Goal: Ask a question

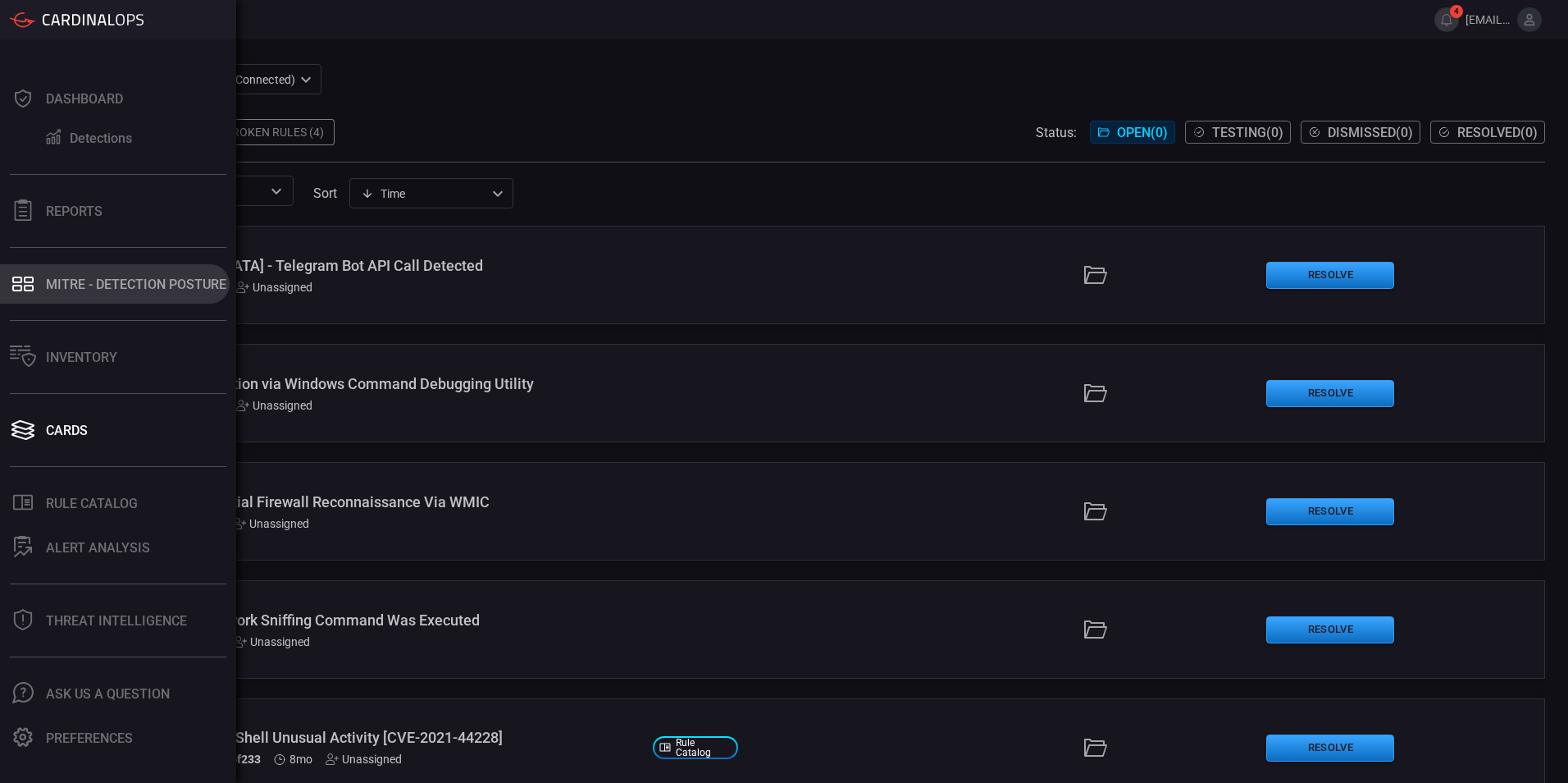
click at [88, 285] on font "MITRE - Detection Posture" at bounding box center [135, 284] width 180 height 15
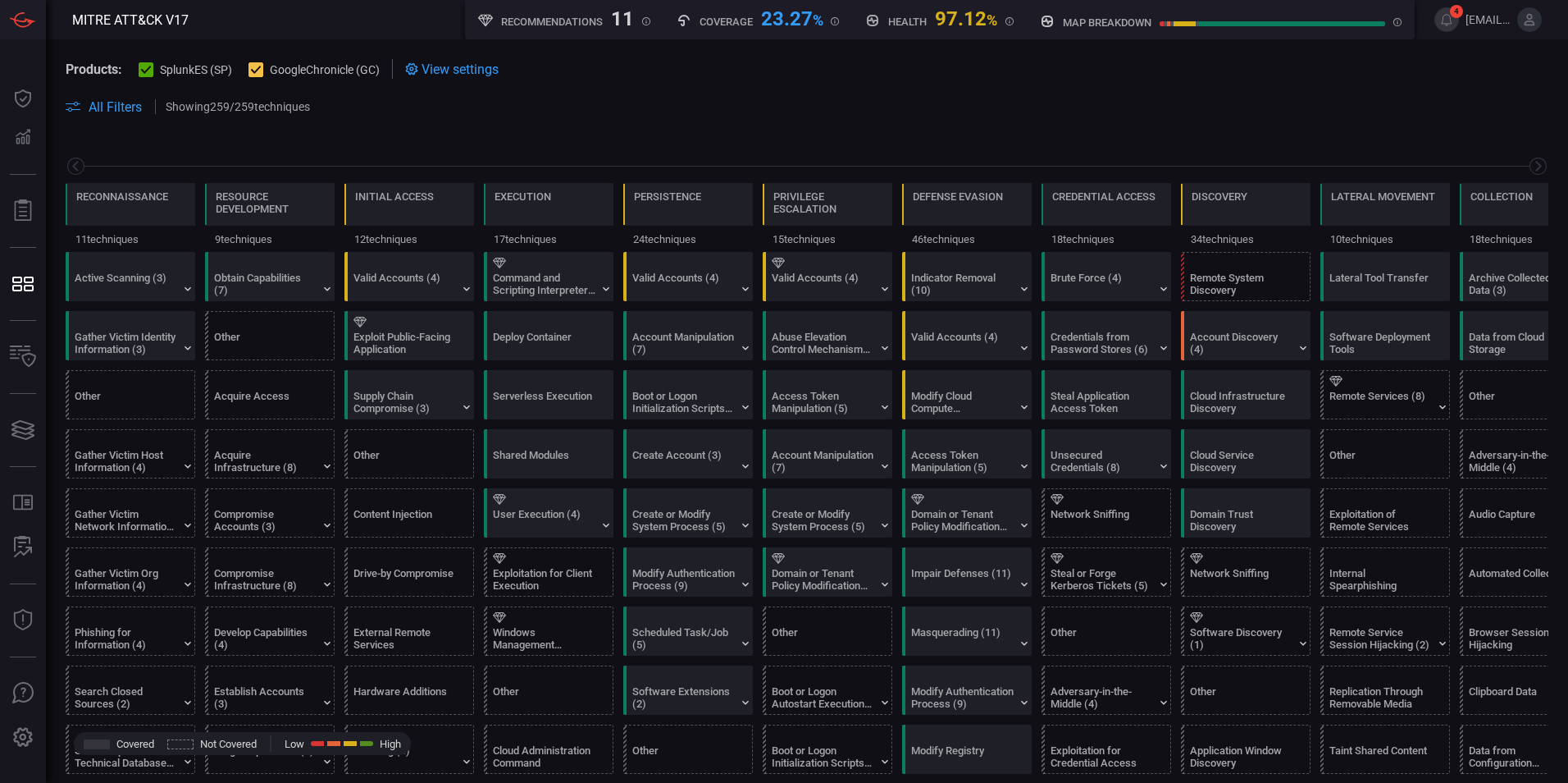
scroll to position [0, 214]
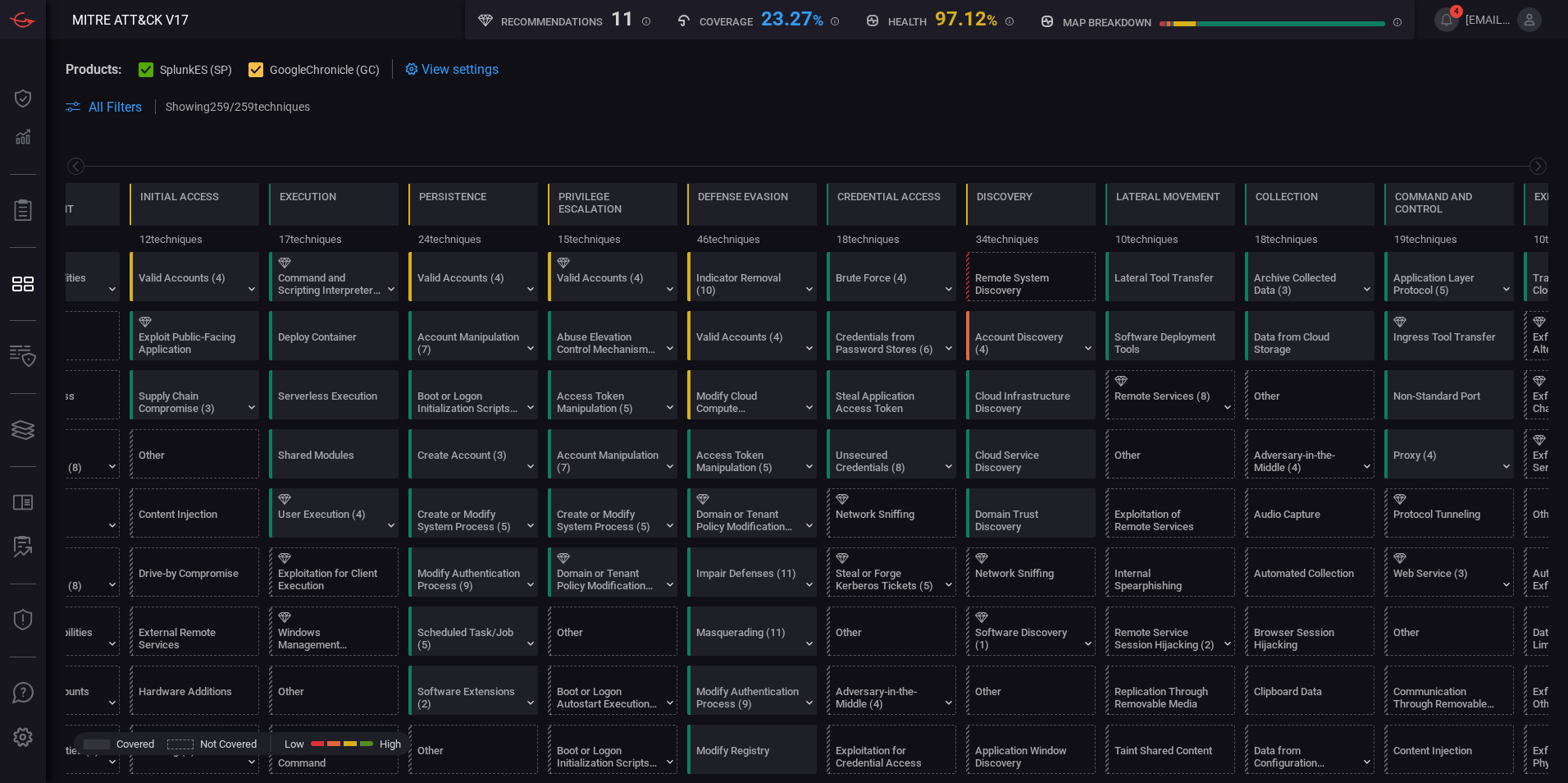
click at [152, 75] on div at bounding box center [145, 69] width 14 height 14
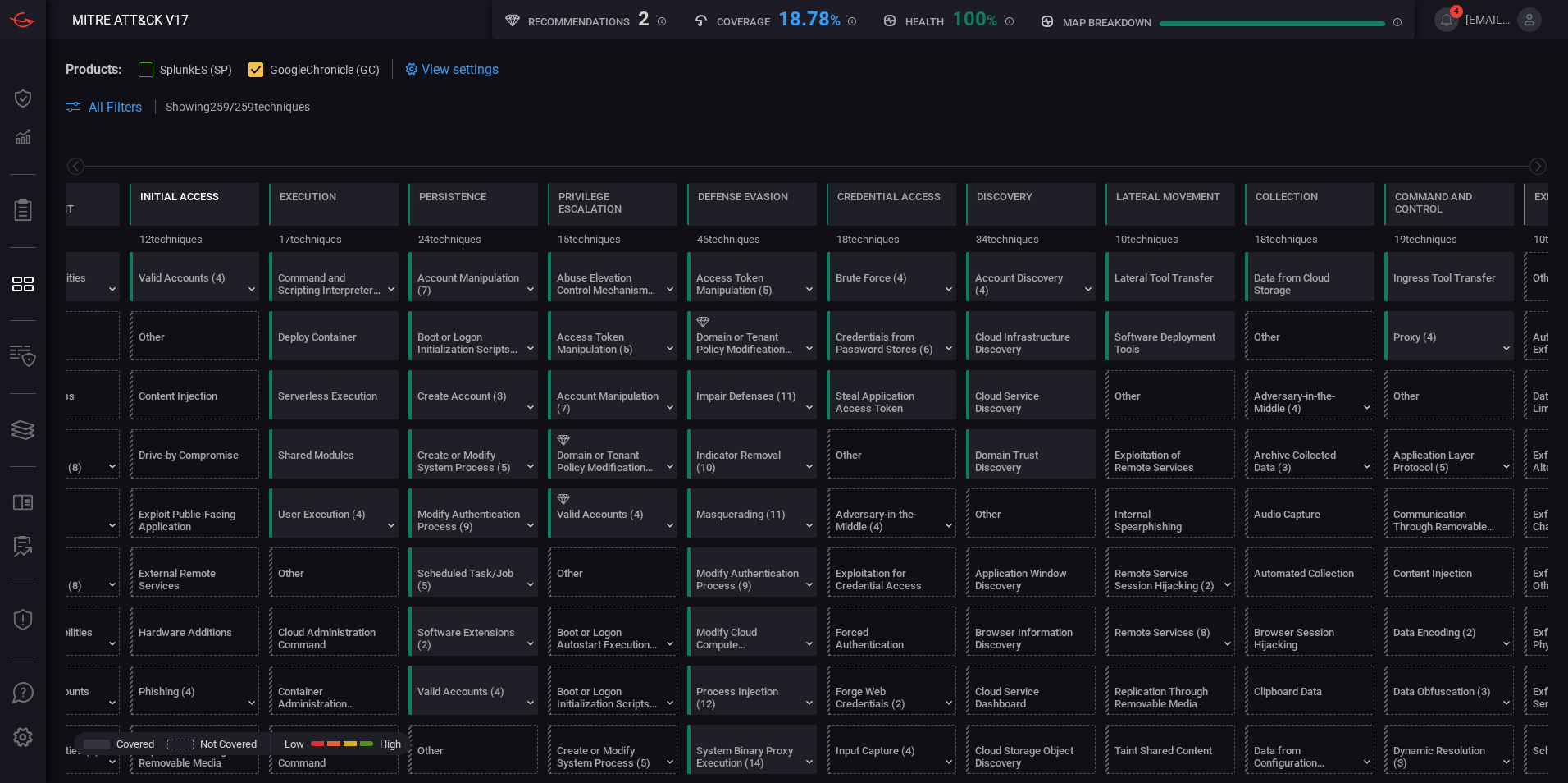
click at [216, 220] on div "Initial Access" at bounding box center [179, 208] width 79 height 34
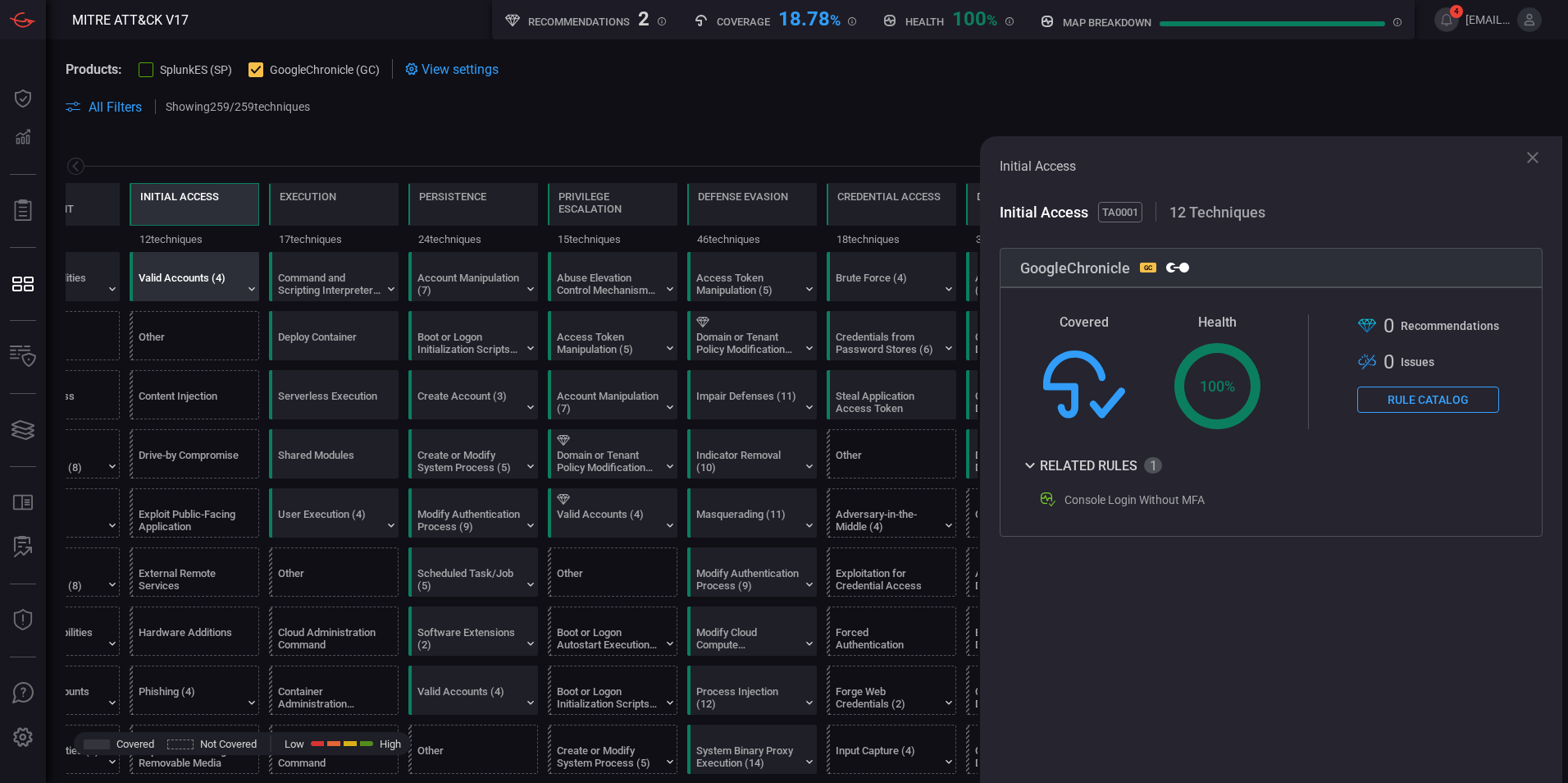
click at [204, 270] on div "Valid Accounts (4)" at bounding box center [198, 277] width 130 height 48
click at [322, 281] on div "Command and Scripting Interpreter (12)" at bounding box center [330, 284] width 103 height 25
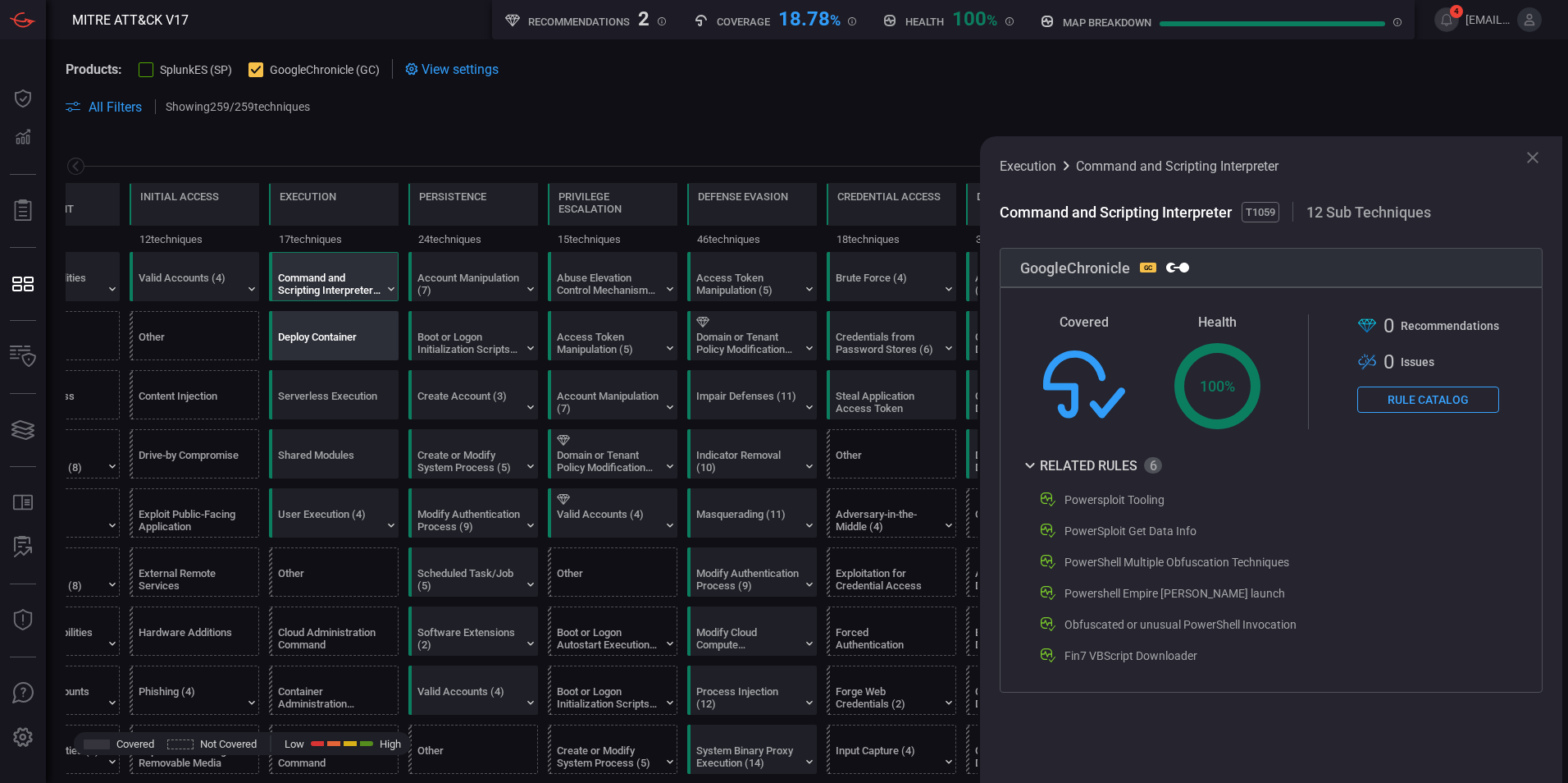
click at [351, 331] on div "Deploy Container" at bounding box center [330, 343] width 103 height 25
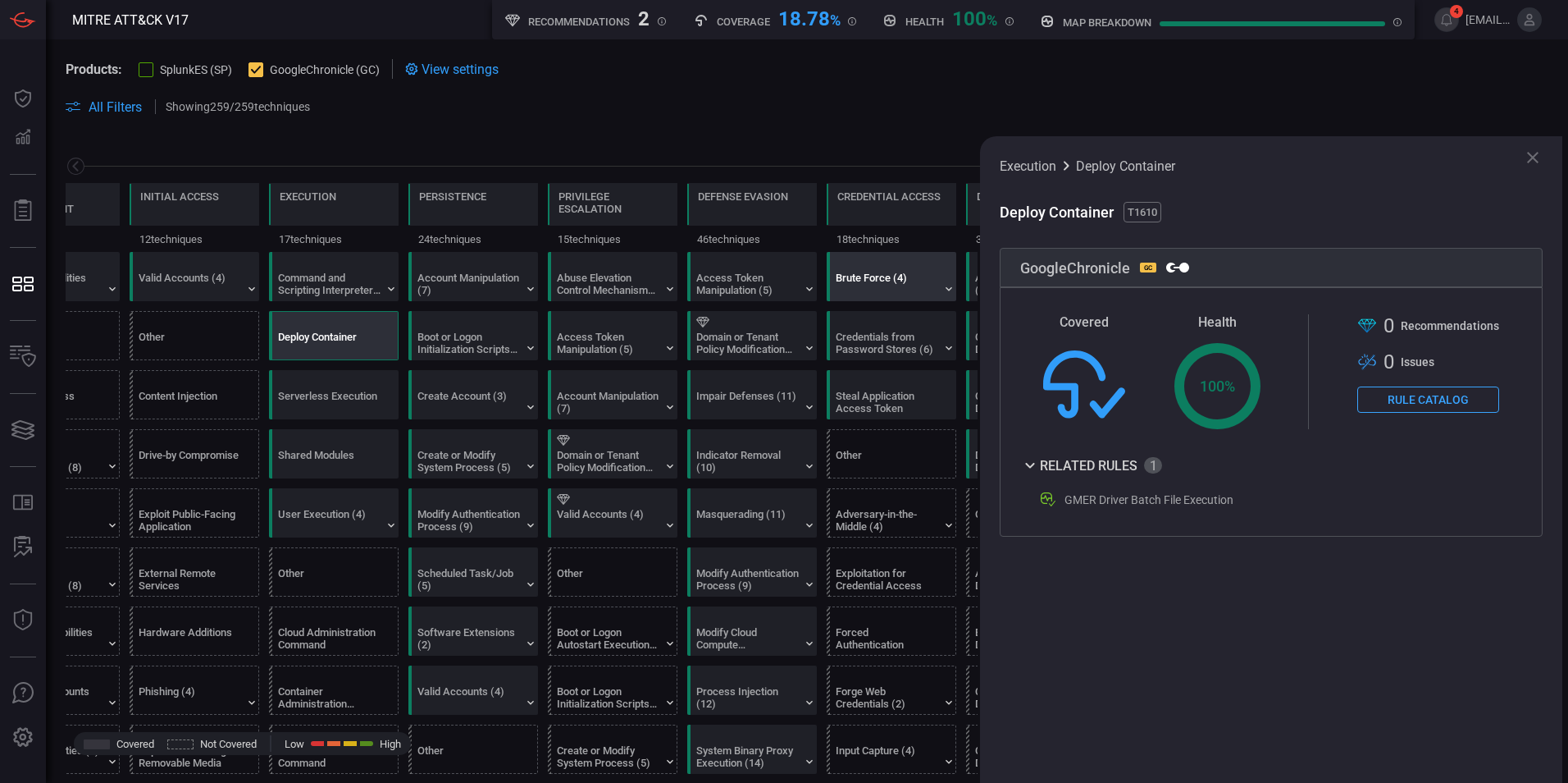
click at [853, 286] on div "Brute Force (4)" at bounding box center [887, 284] width 103 height 25
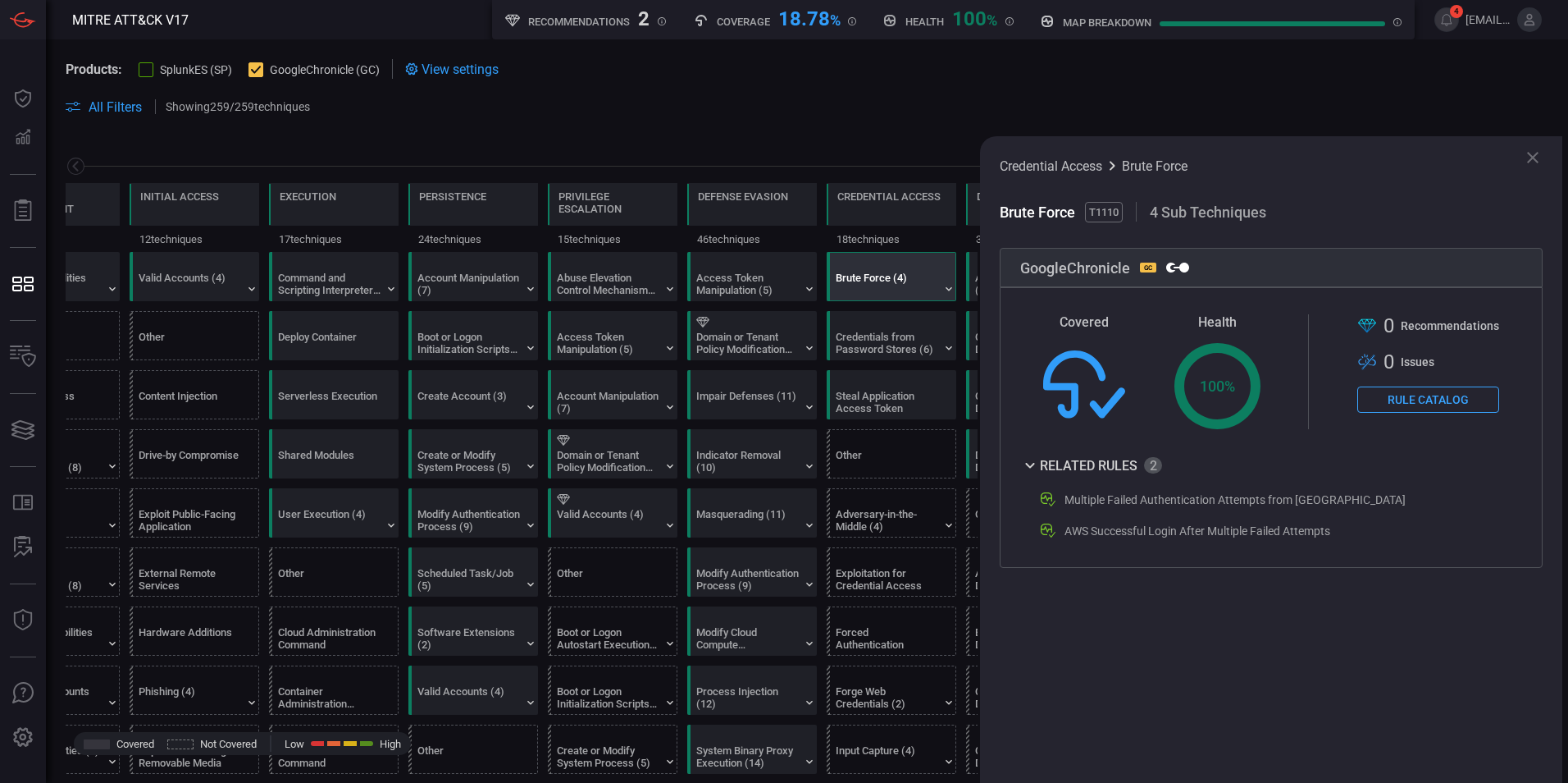
click at [1163, 497] on div "Multiple Failed Authentication Attempts from [GEOGRAPHIC_DATA]" at bounding box center [1235, 500] width 341 height 13
drag, startPoint x: 1063, startPoint y: 497, endPoint x: 1311, endPoint y: 505, distance: 248.1
click at [1311, 505] on div "Multiple Failed Authentication Attempts from [GEOGRAPHIC_DATA]" at bounding box center [1267, 500] width 458 height 20
drag, startPoint x: 1311, startPoint y: 505, endPoint x: 1179, endPoint y: 518, distance: 132.6
click at [1179, 518] on div "Multiple Failed Authentication Attempts from IP AWS Successful Login After Mult…" at bounding box center [1257, 515] width 476 height 51
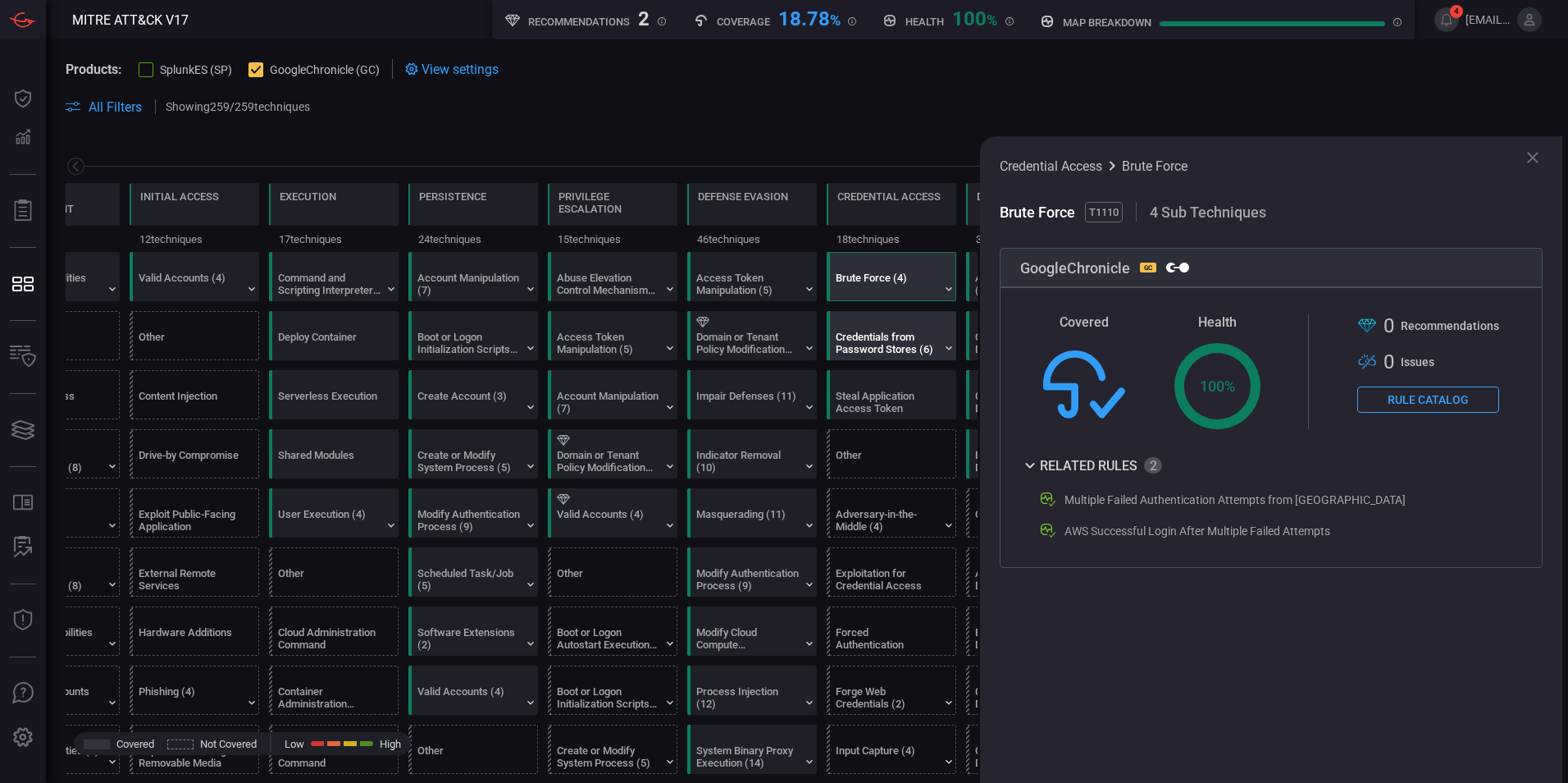
click at [878, 360] on div "Credentials from Password Stores (6)" at bounding box center [891, 336] width 130 height 50
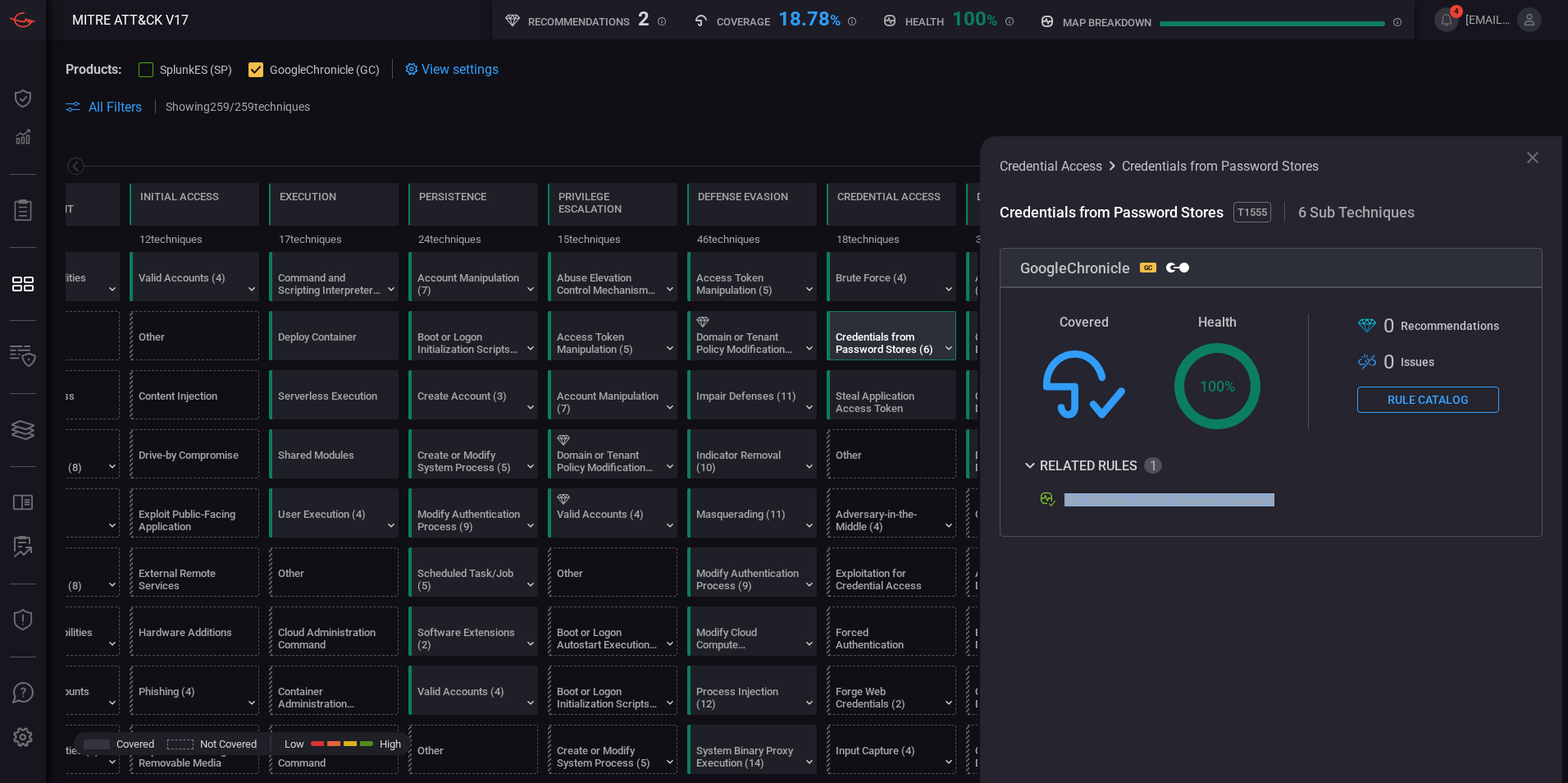
drag, startPoint x: 1061, startPoint y: 500, endPoint x: 1286, endPoint y: 503, distance: 225.0
click at [1286, 503] on div "EC2 Windows Admin Password Accessed" at bounding box center [1267, 500] width 458 height 20
copy div "EC2 Windows Admin Password Accessed"
click at [1173, 596] on div "Credential Access Credentials from Password Stores Credentials from Password St…" at bounding box center [1271, 460] width 582 height 647
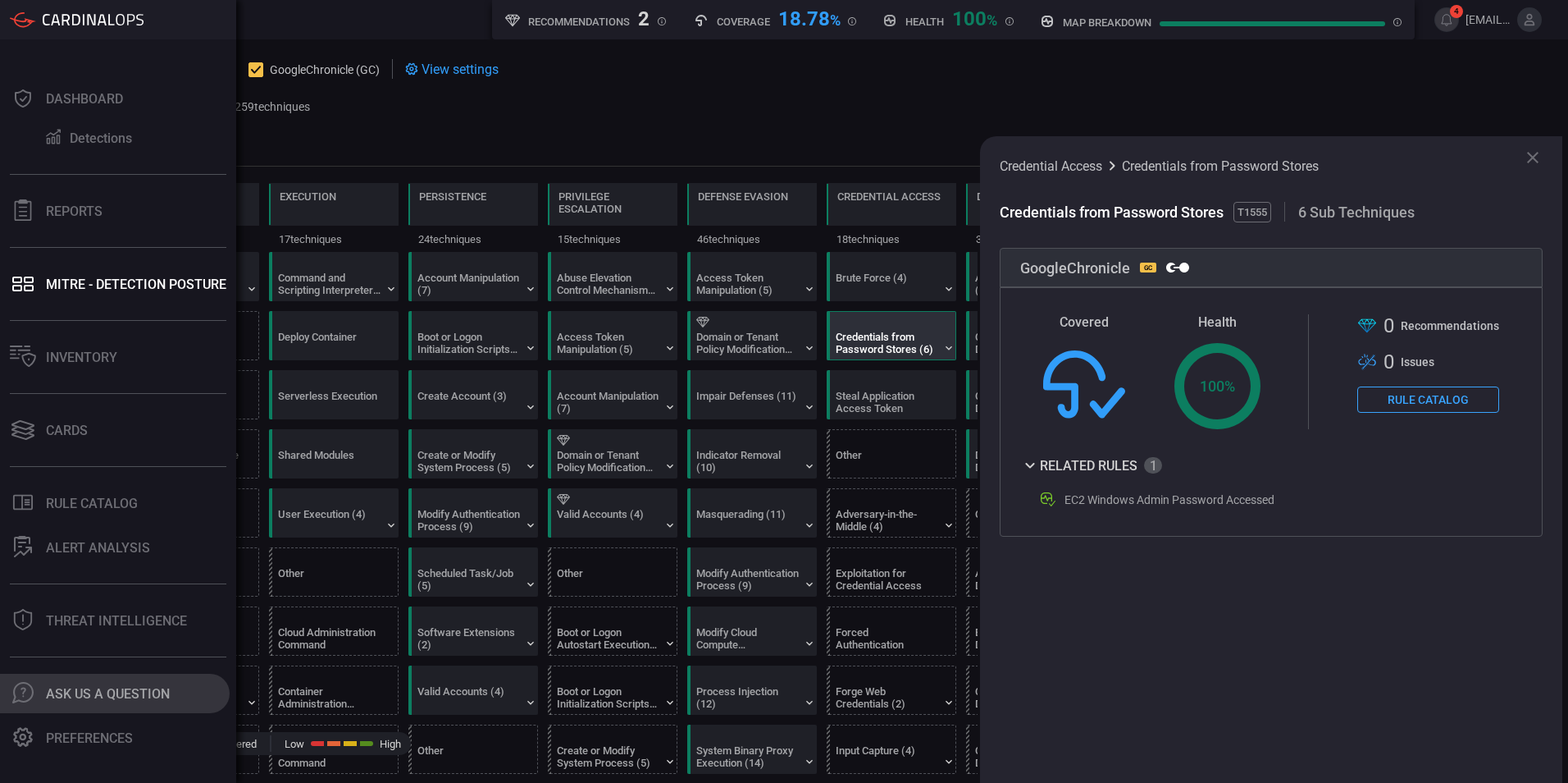
click at [31, 699] on icon ".cls-1 { fill: #6d6d74; } .cls-2 { clip-path: url(#clippath); } .cls-3 { fill: …" at bounding box center [23, 692] width 21 height 21
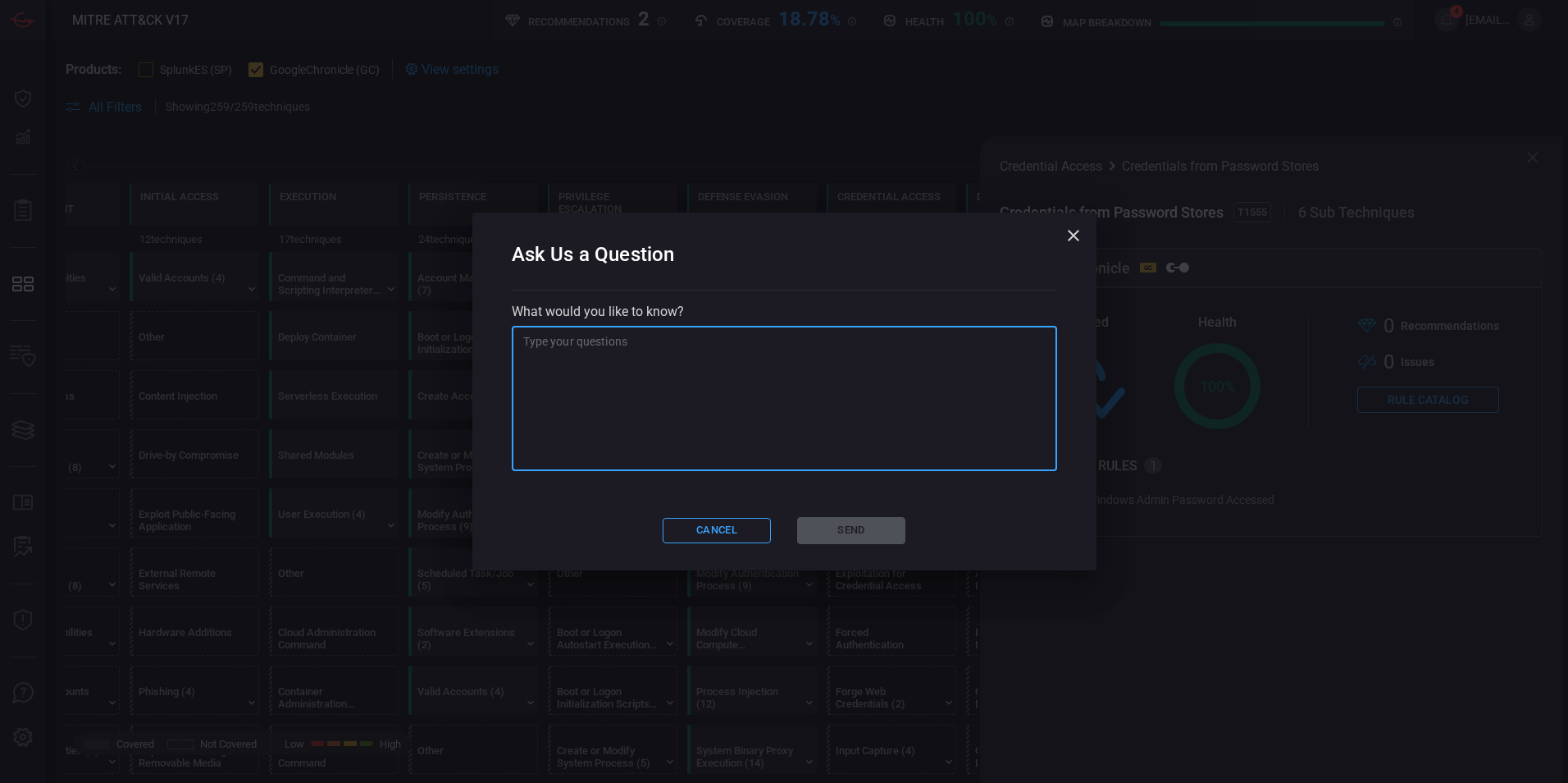
click at [553, 356] on textarea at bounding box center [784, 399] width 522 height 132
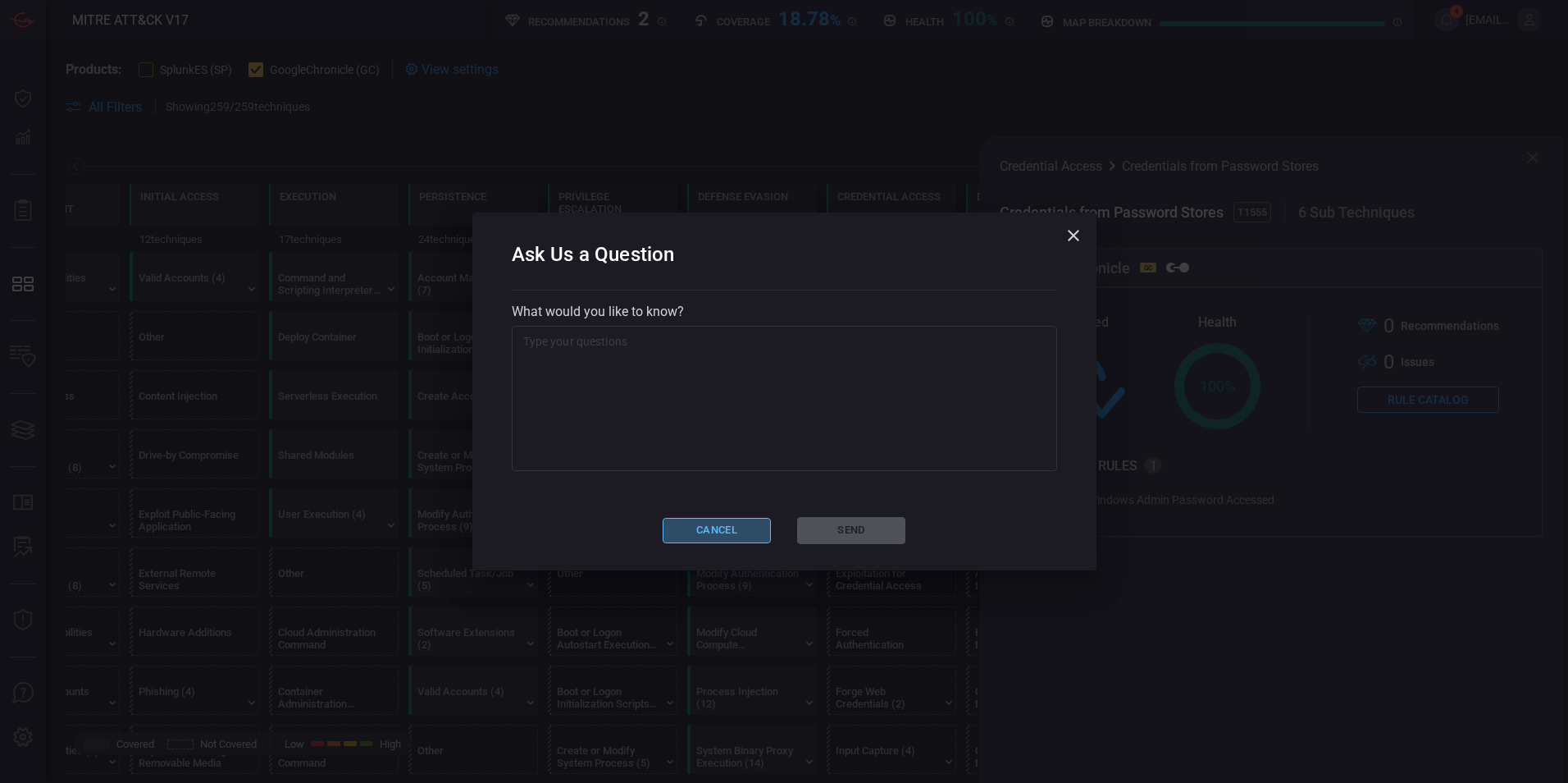
click at [682, 532] on button "Cancel" at bounding box center [717, 530] width 109 height 26
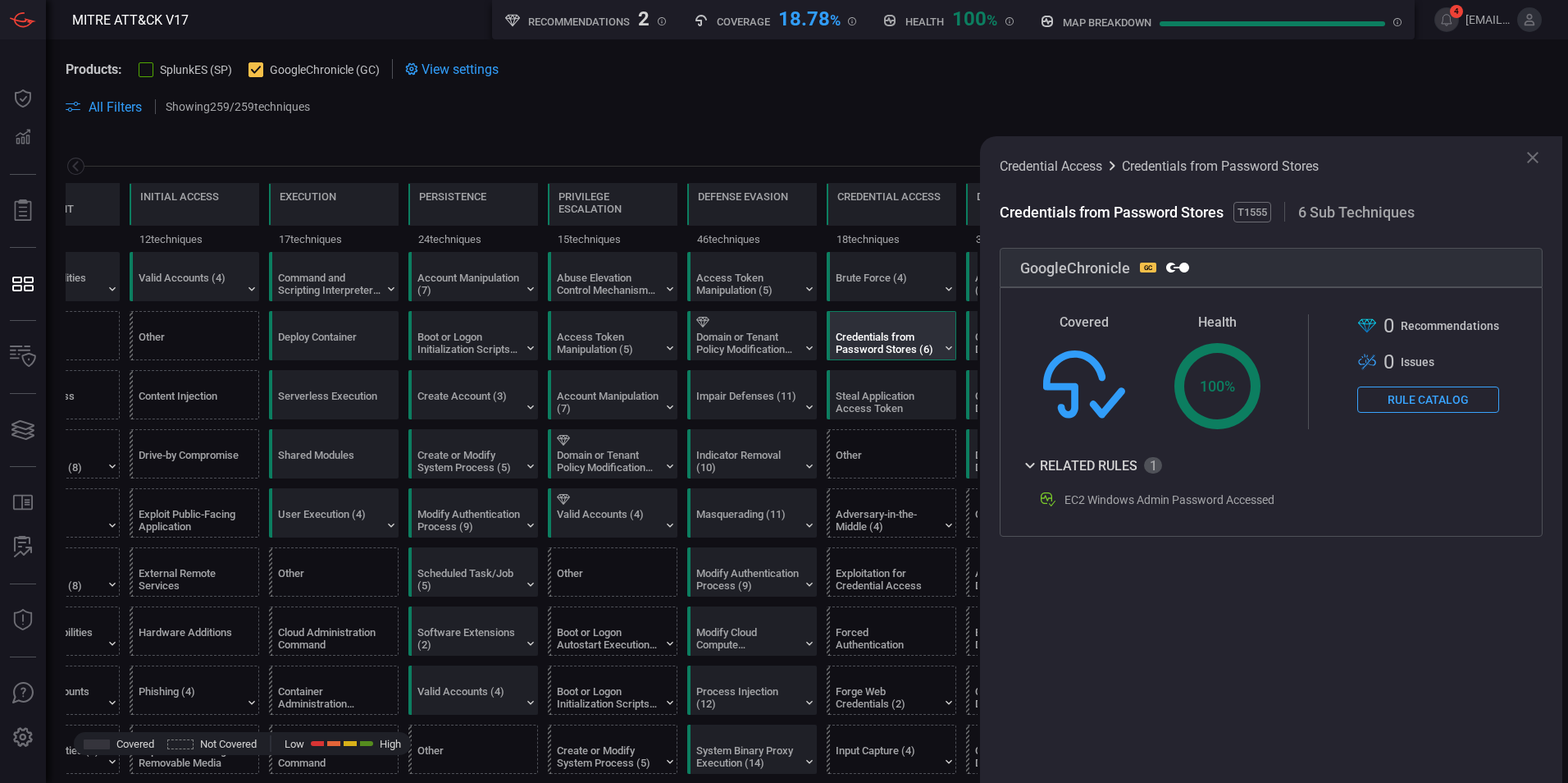
drag, startPoint x: 1040, startPoint y: 462, endPoint x: 1130, endPoint y: 463, distance: 90.0
click at [1130, 463] on div "Related Rules" at bounding box center [1090, 465] width 142 height 20
click at [1025, 463] on icon at bounding box center [1029, 465] width 20 height 20
drag, startPoint x: 1165, startPoint y: 463, endPoint x: 1050, endPoint y: 464, distance: 115.0
click at [1050, 464] on div "Related Rules EC2 Windows Admin Password Accessed" at bounding box center [1271, 483] width 502 height 54
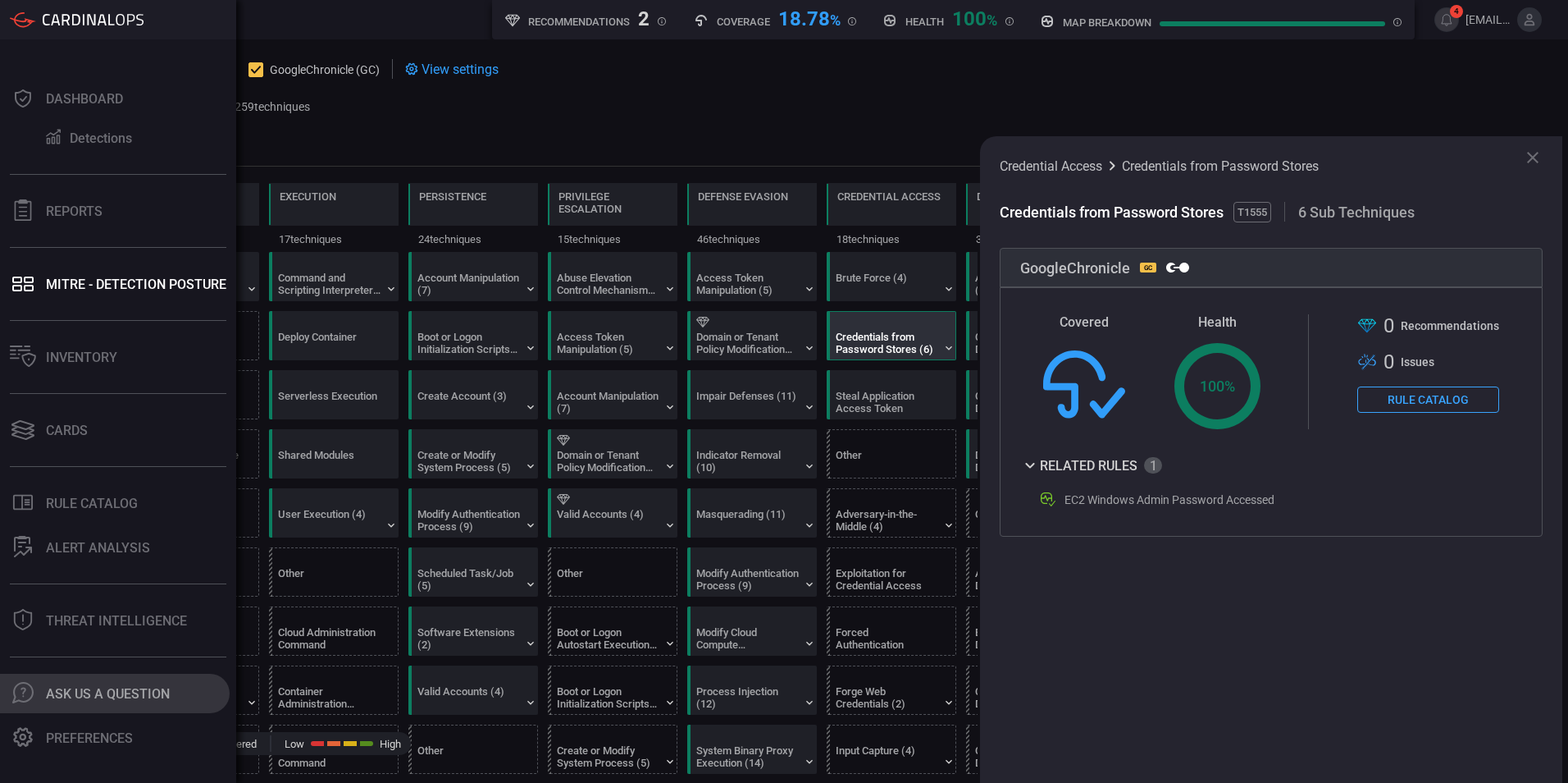
click at [24, 690] on icon ".cls-1 { fill: #6d6d74; } .cls-2 { clip-path: url(#clippath); } .cls-3 { fill: …" at bounding box center [23, 692] width 21 height 21
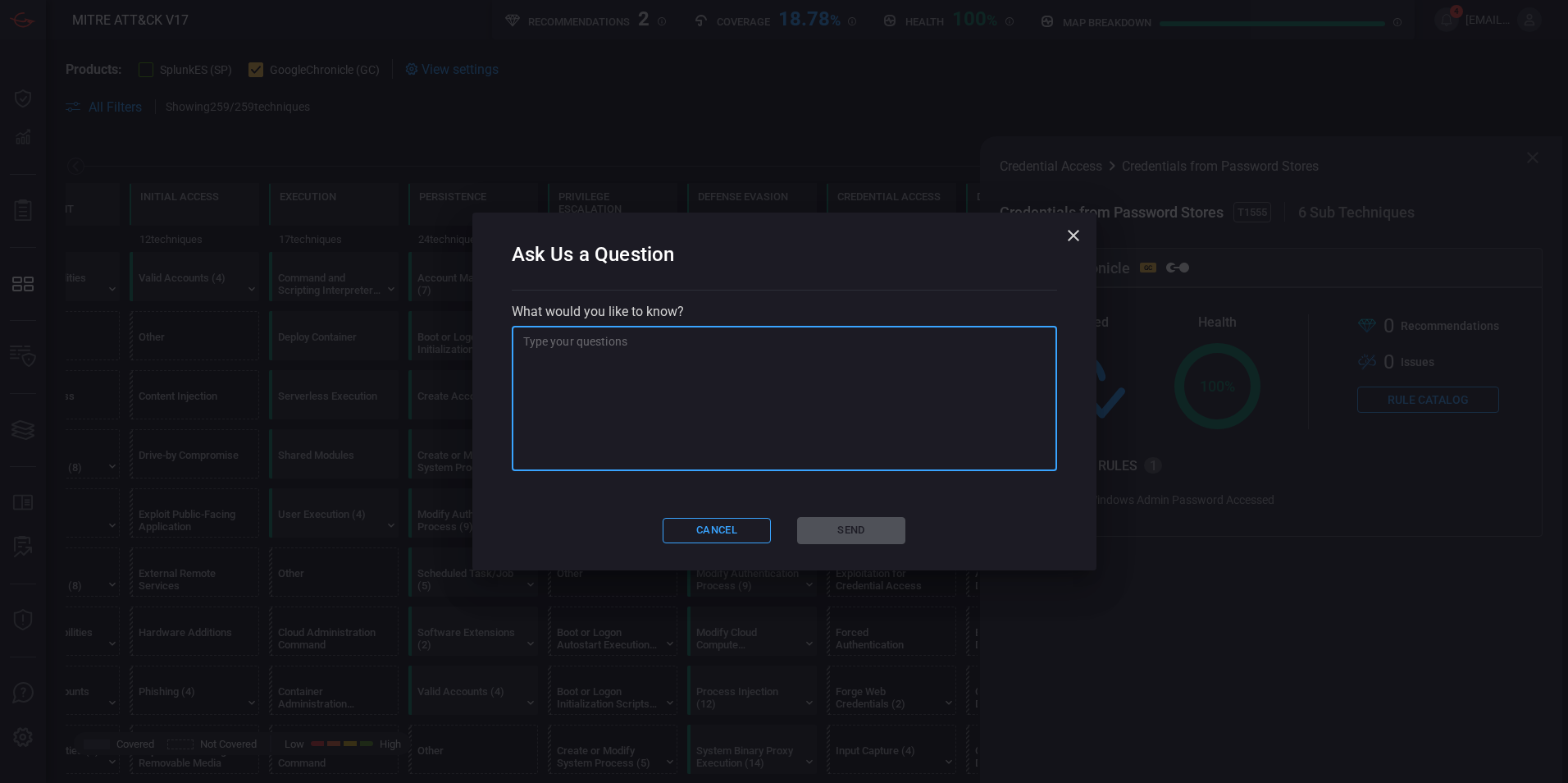
click at [614, 366] on textarea at bounding box center [784, 399] width 522 height 132
paste textarea "I have a question about [PERSON_NAME]'s RELATED RULE. For Chronicle's curated d…"
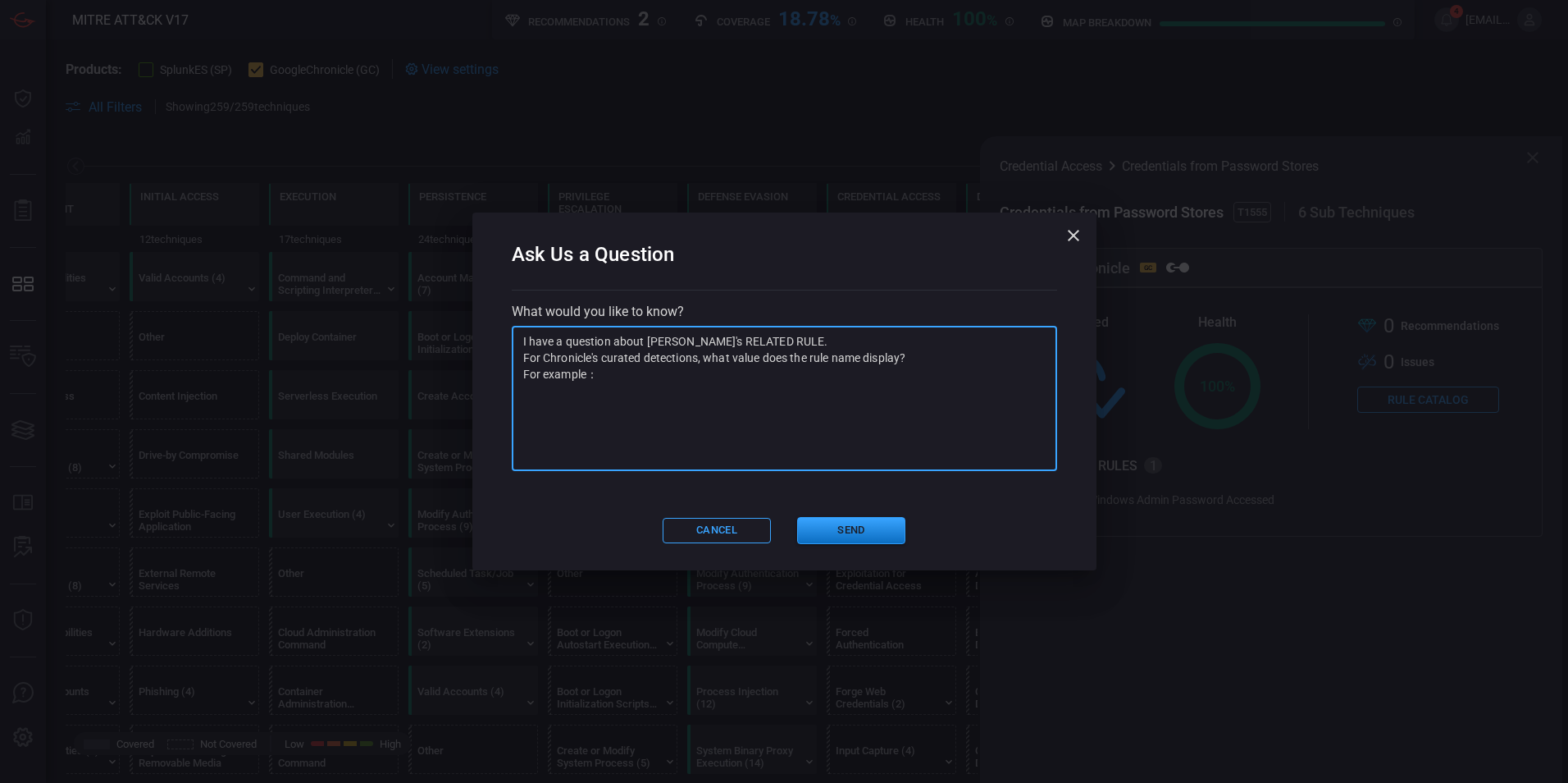
click at [632, 371] on textarea "I have a question about [PERSON_NAME]'s RELATED RULE. For Chronicle's curated d…" at bounding box center [784, 399] width 522 height 132
paste textarea "rule_name in the YARA-L meta section"
type textarea "I have a question about [PERSON_NAME]'s RELATED RULE. For Chronicle's curated d…"
click at [827, 537] on button "Send" at bounding box center [851, 530] width 109 height 27
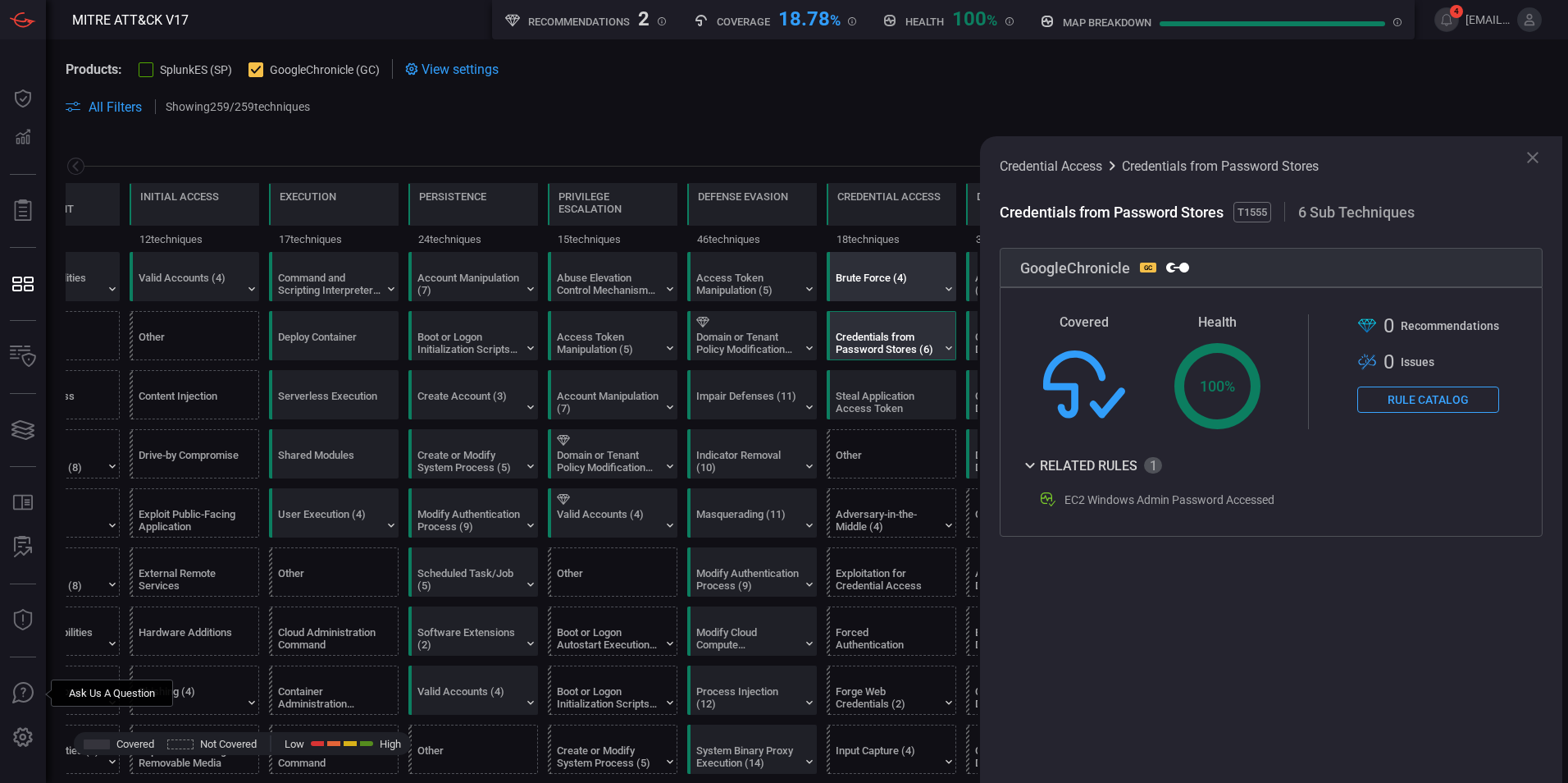
click at [919, 282] on div "Brute Force (4)" at bounding box center [887, 284] width 103 height 25
